Goal: Information Seeking & Learning: Learn about a topic

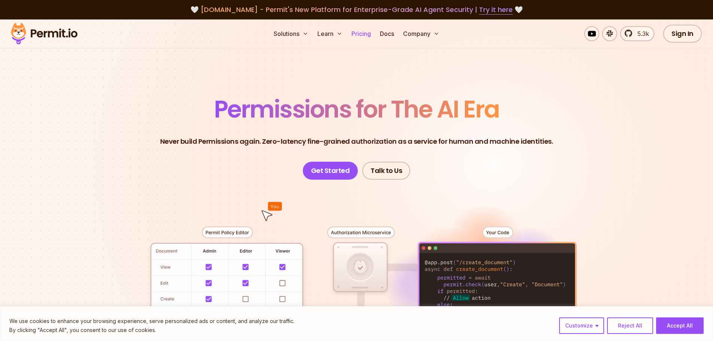
click at [358, 32] on link "Pricing" at bounding box center [361, 33] width 25 height 15
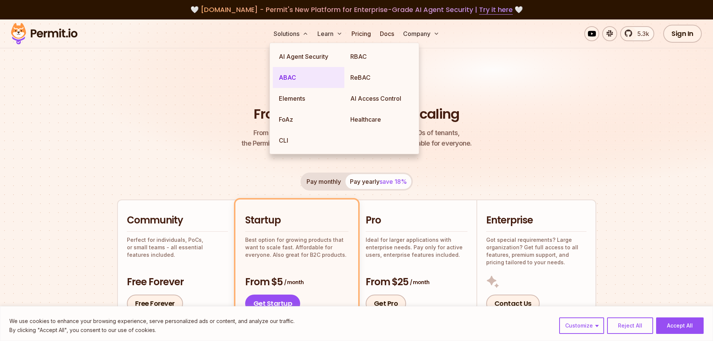
click at [298, 76] on link "ABAC" at bounding box center [309, 77] width 72 height 21
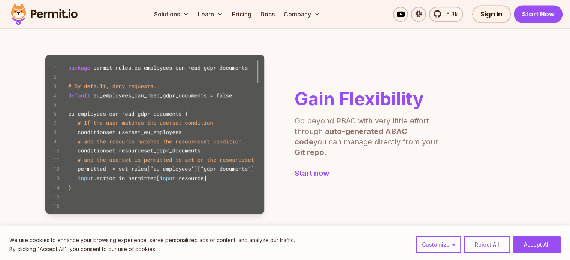
scroll to position [487, 0]
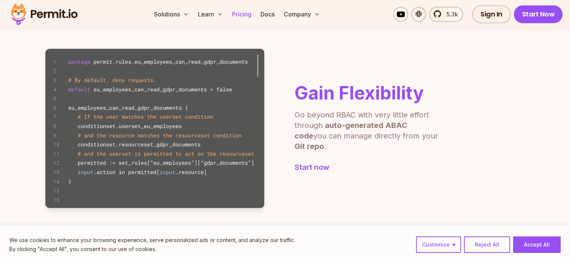
click at [254, 13] on link "Pricing" at bounding box center [241, 14] width 25 height 15
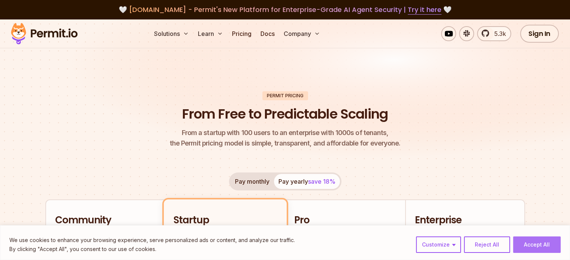
scroll to position [150, 0]
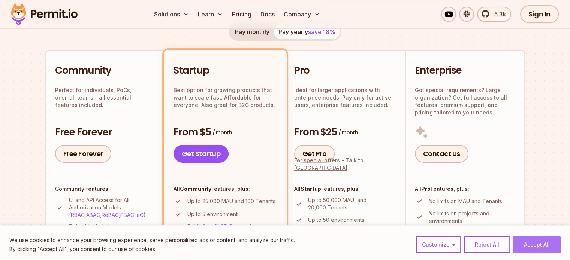
click at [536, 246] on button "Accept All" at bounding box center [537, 245] width 48 height 16
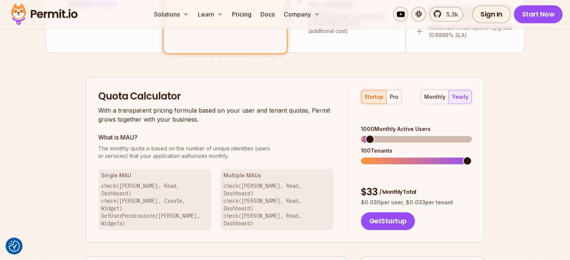
scroll to position [449, 0]
